Goal: Find specific page/section: Find specific page/section

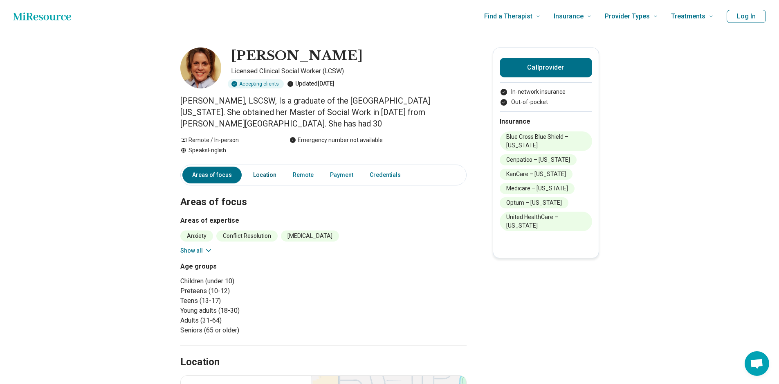
click at [263, 175] on link "Location" at bounding box center [264, 174] width 33 height 17
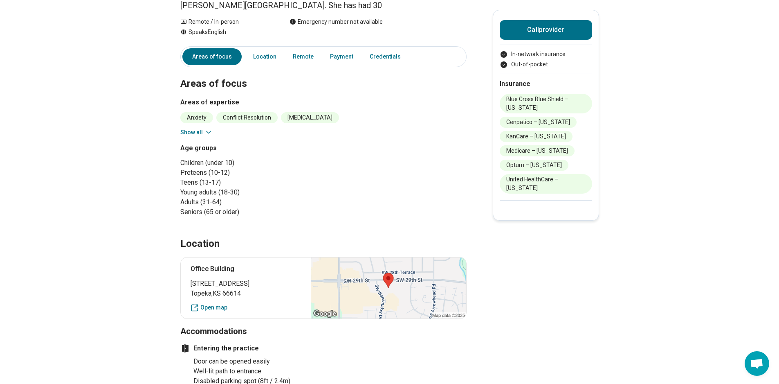
scroll to position [110, 0]
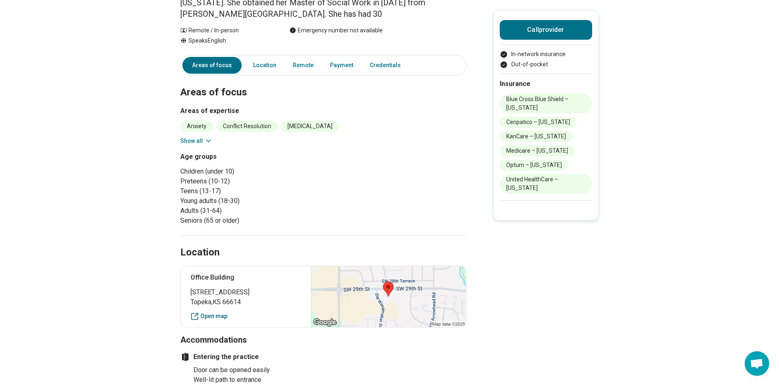
click at [211, 317] on link "Open map" at bounding box center [246, 316] width 111 height 9
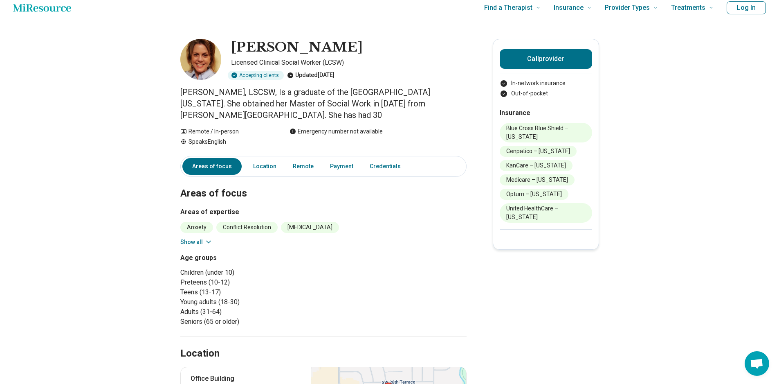
scroll to position [0, 0]
